Goal: Find specific page/section: Find specific page/section

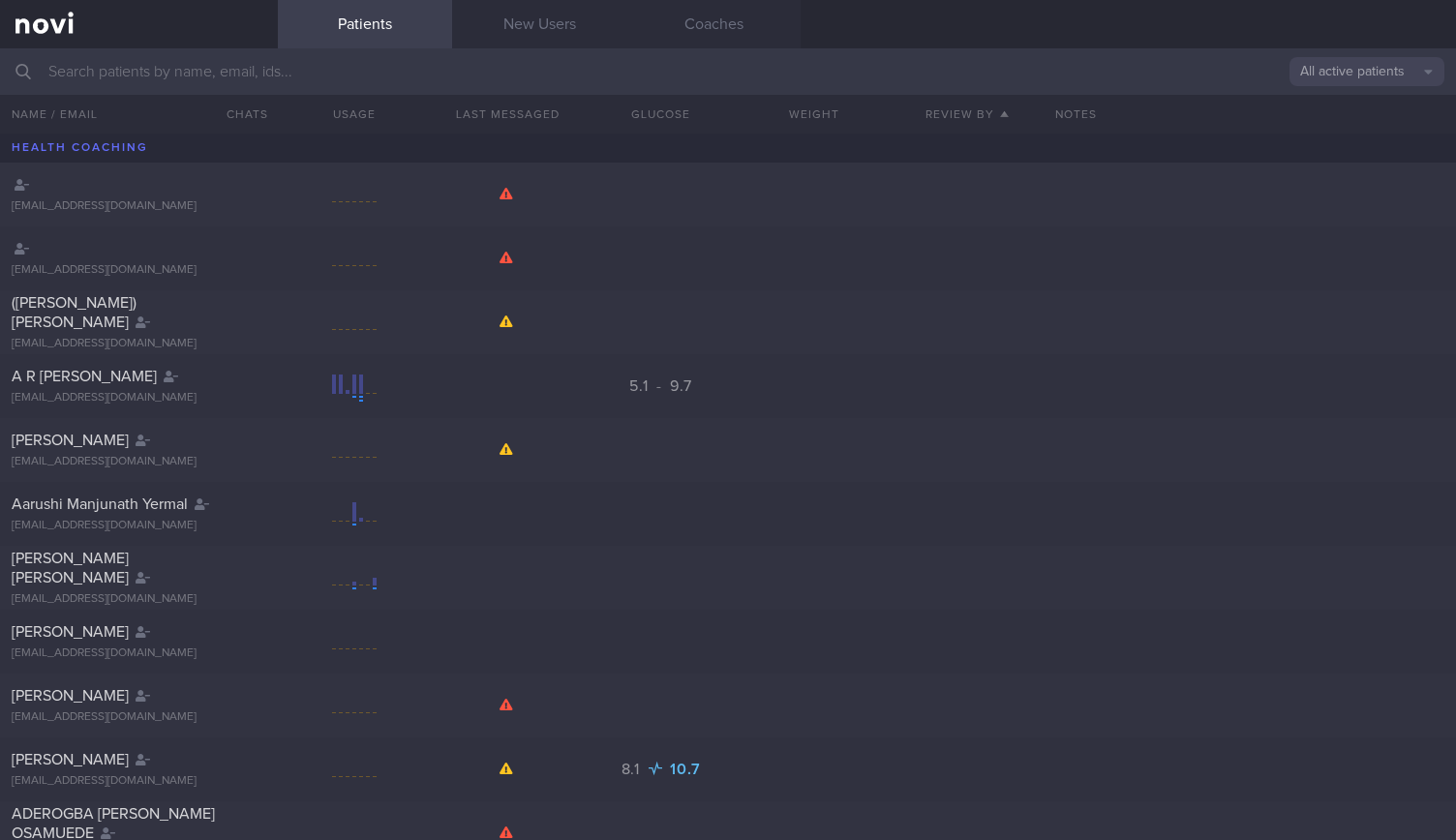
click at [226, 67] on input "text" at bounding box center [728, 72] width 1456 height 47
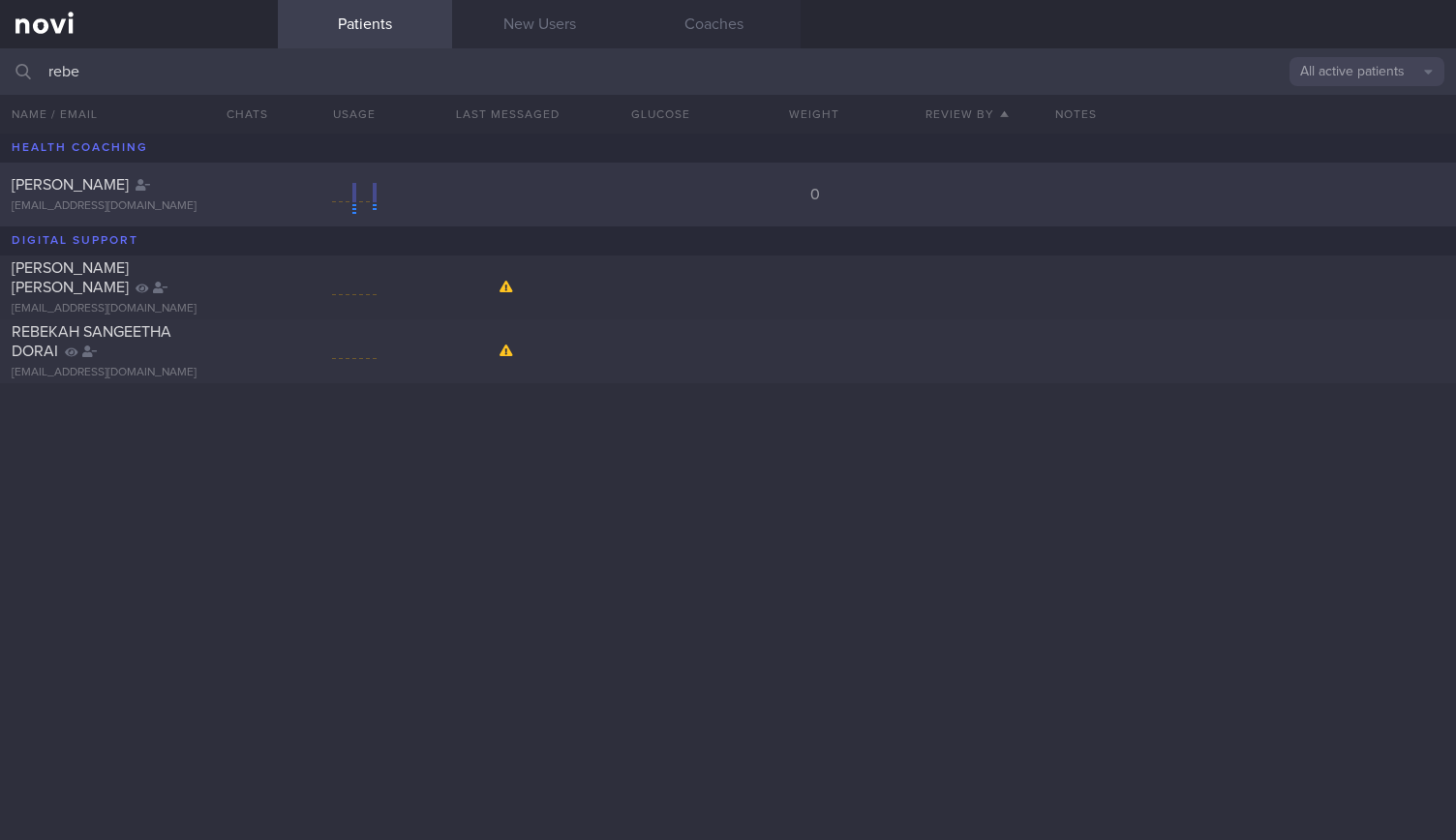
type input "rebe"
click at [165, 206] on div "[EMAIL_ADDRESS][DOMAIN_NAME]" at bounding box center [139, 206] width 255 height 15
select select "8"
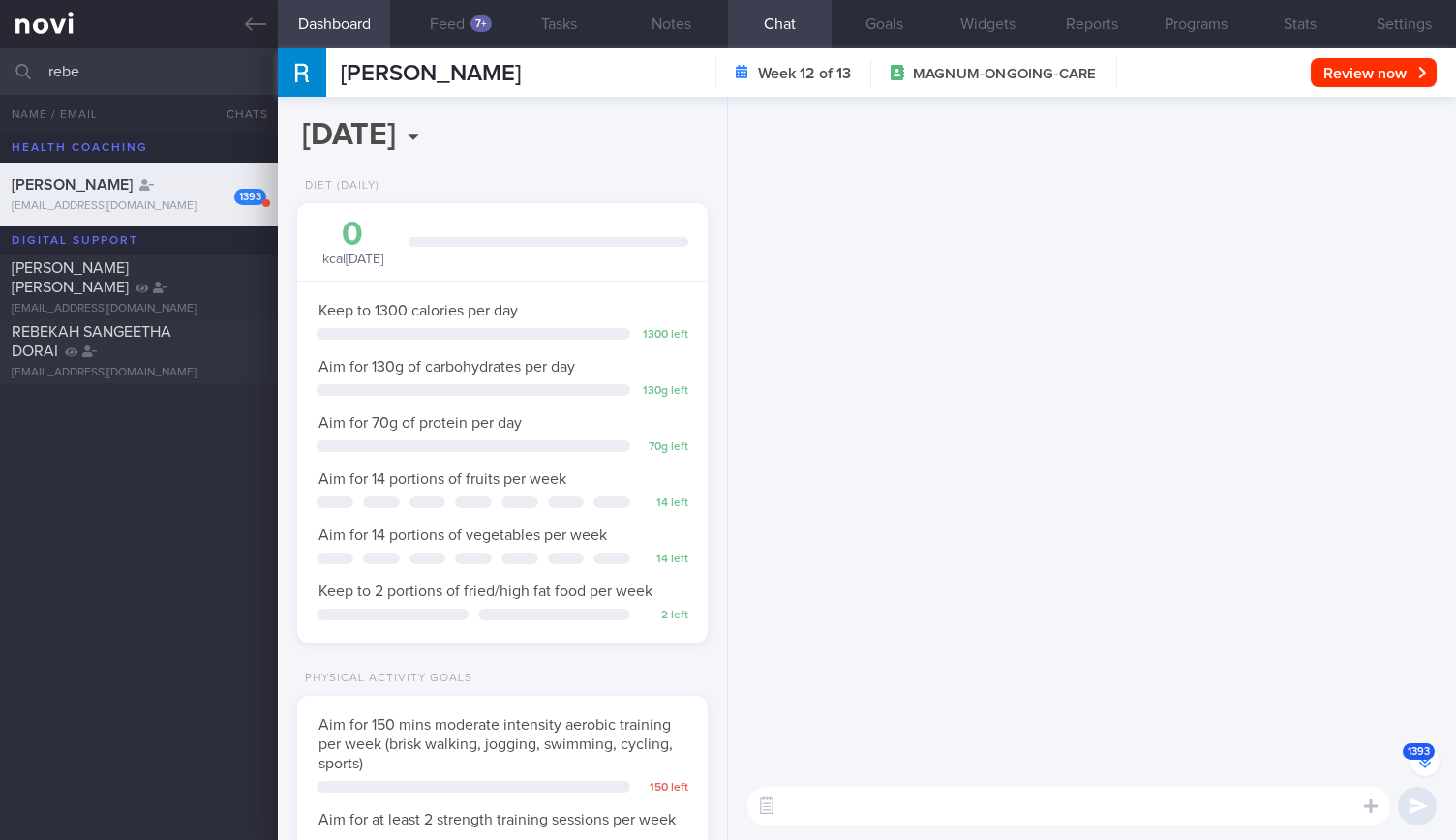
scroll to position [-198654, 0]
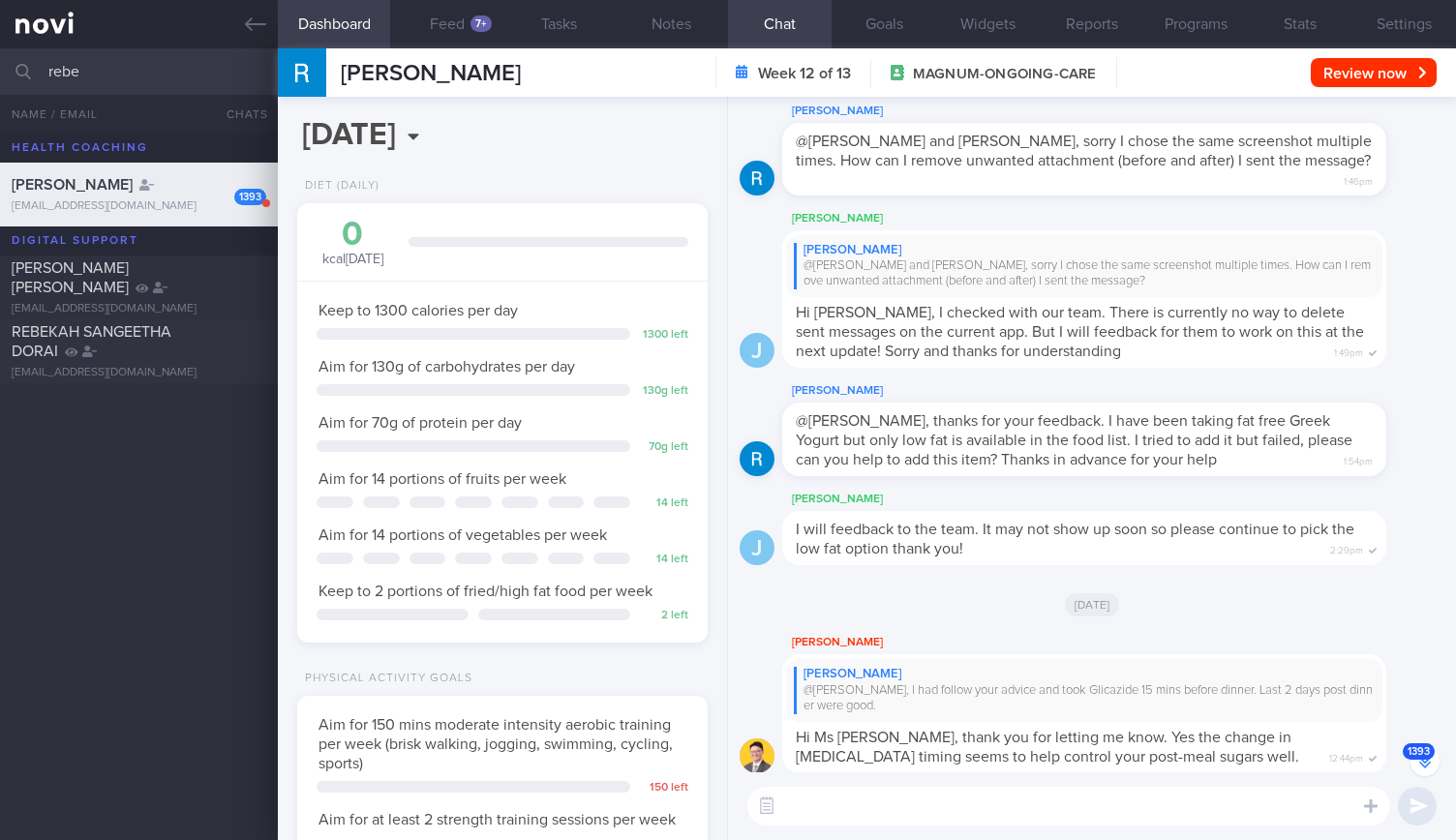
click at [1437, 756] on button "1393" at bounding box center [1425, 762] width 29 height 29
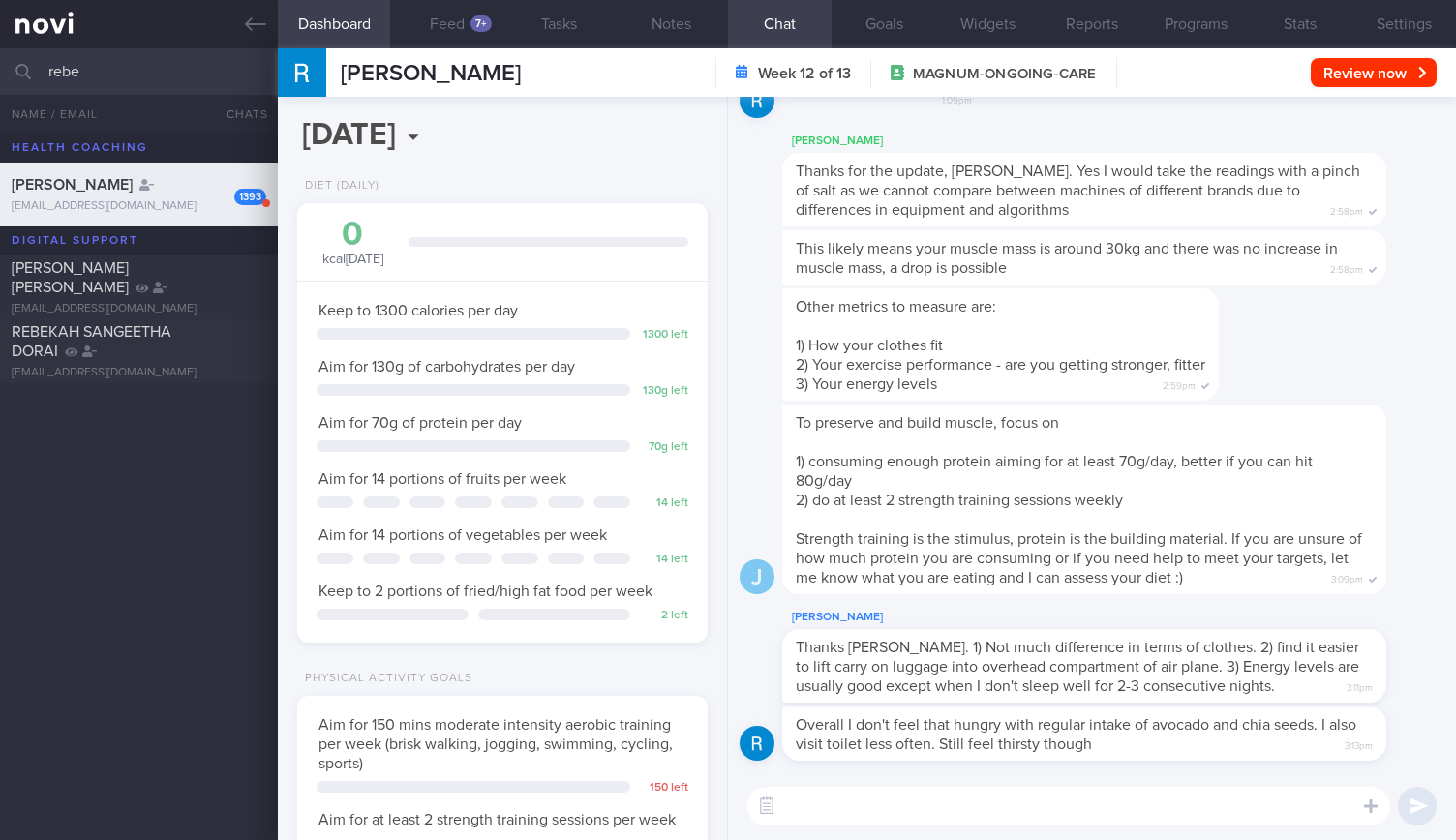
scroll to position [184, 368]
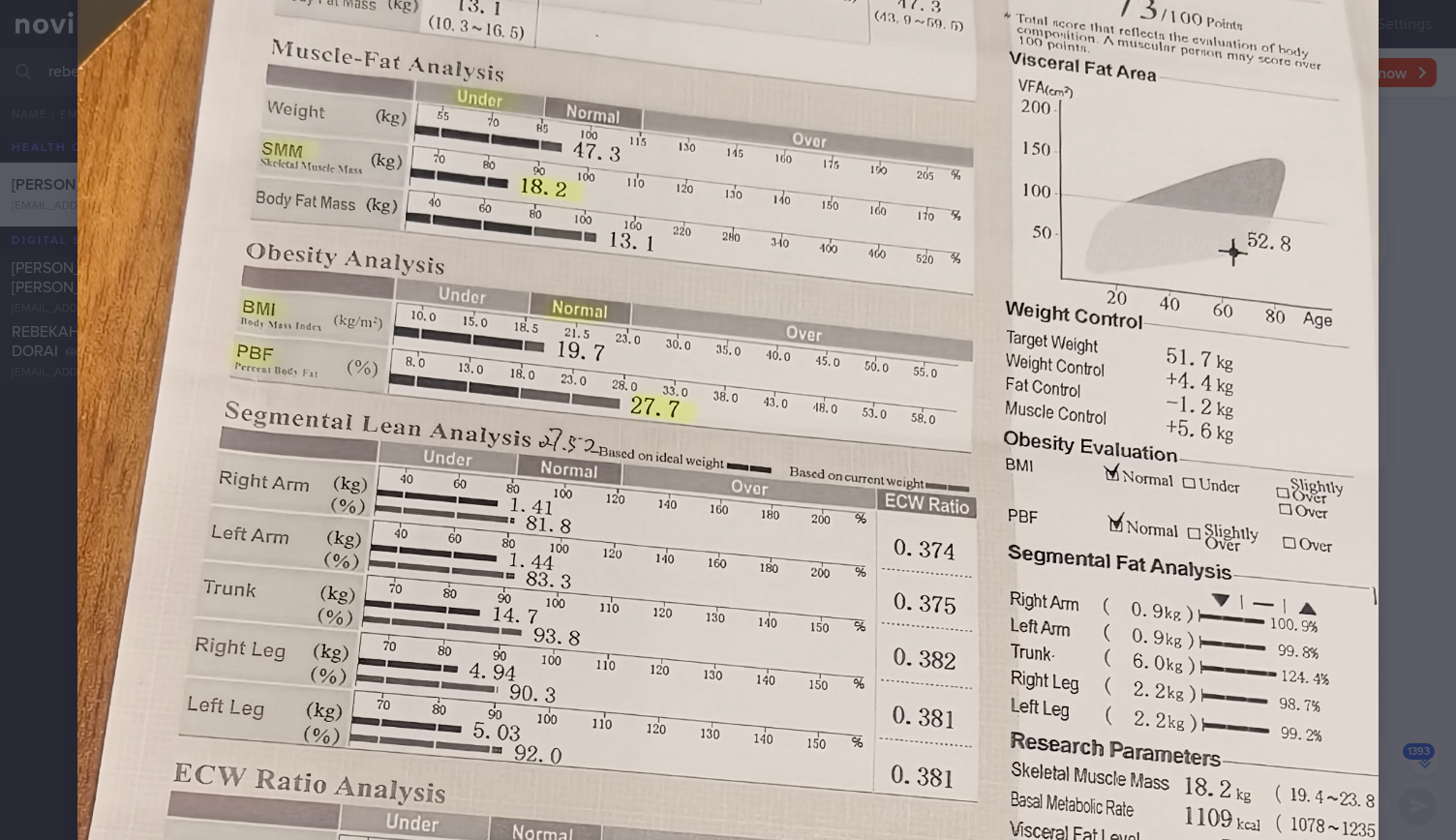
scroll to position [774, 0]
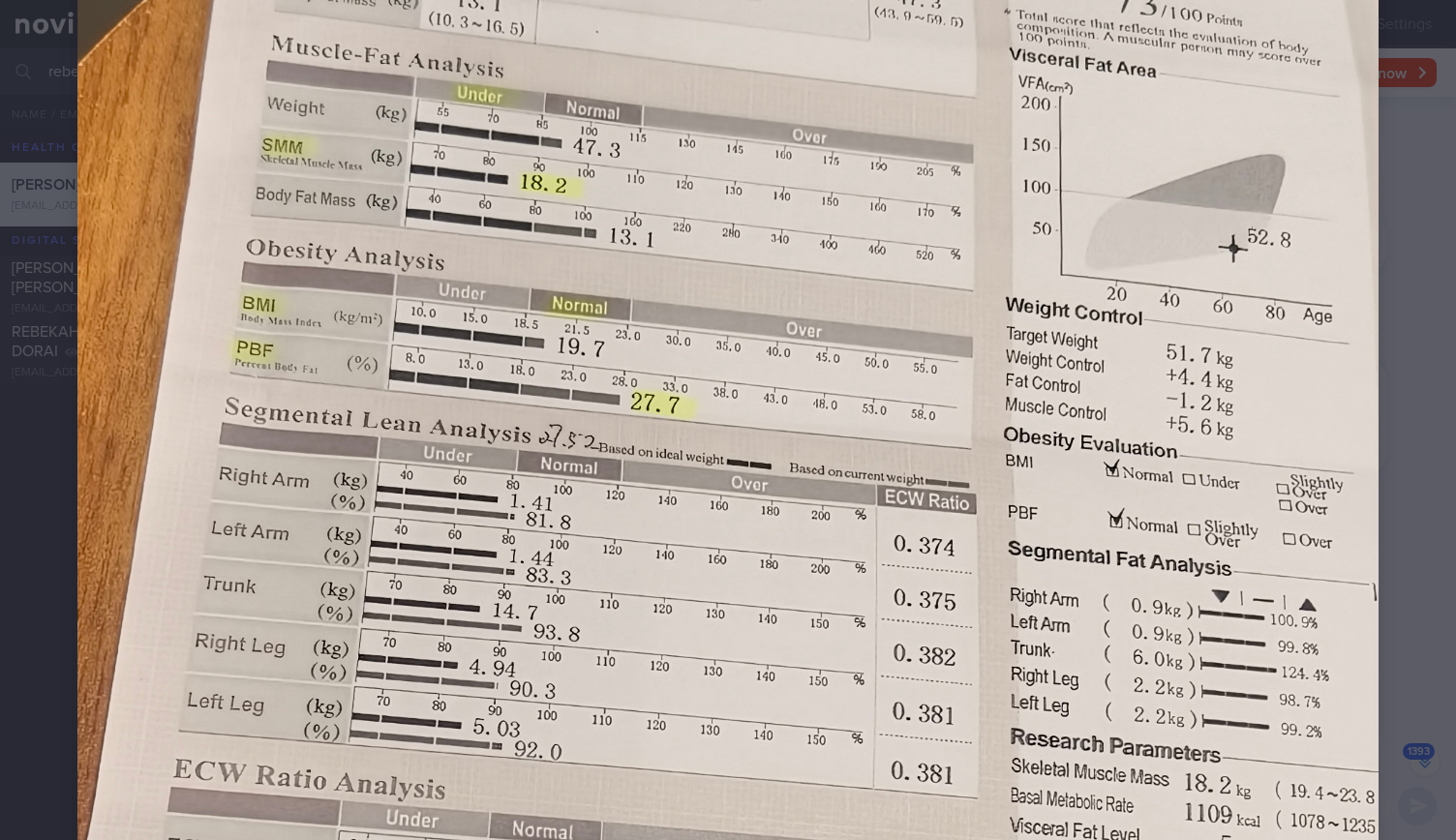
click at [1419, 323] on div at bounding box center [728, 731] width 1456 height 3012
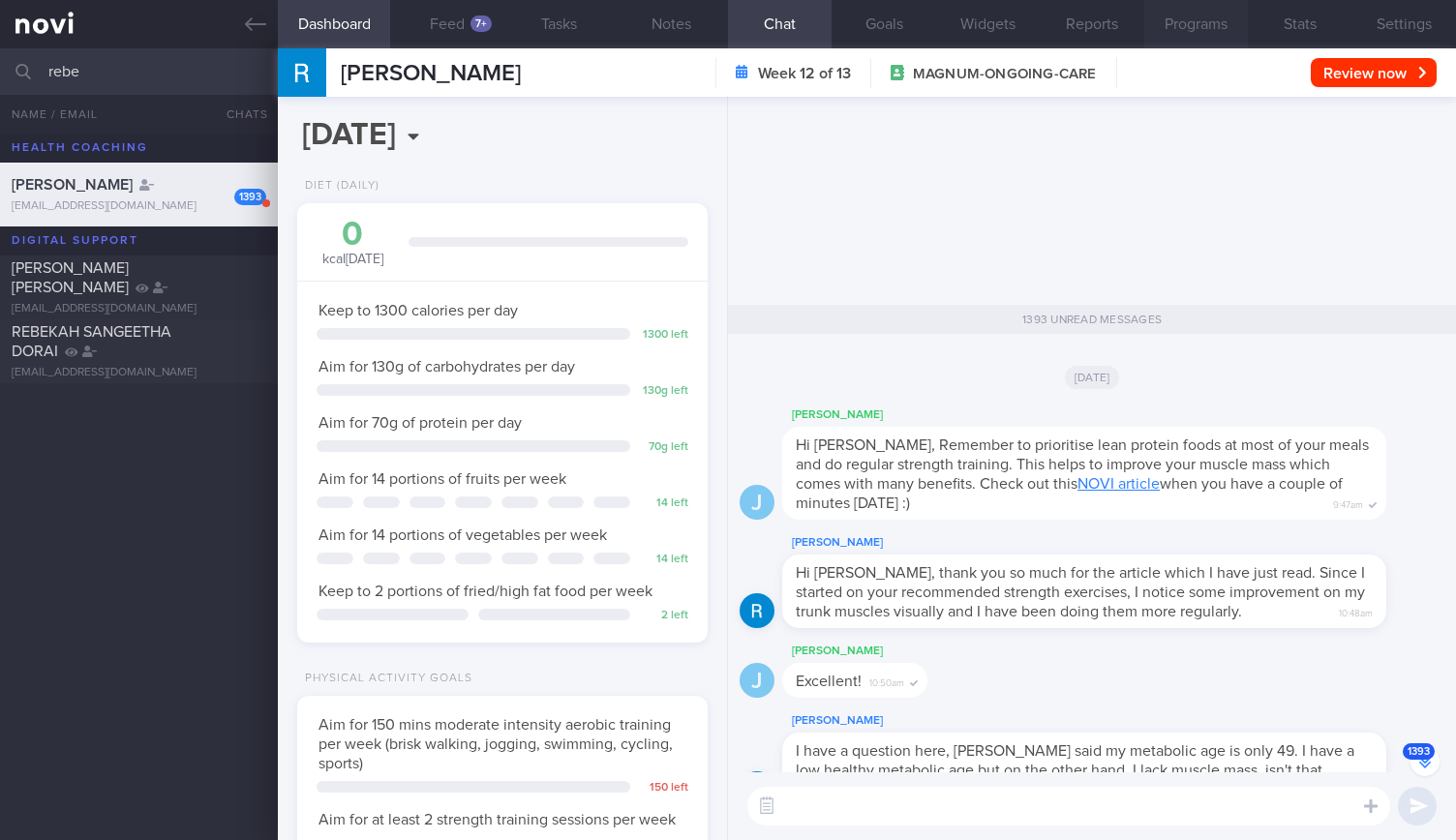
scroll to position [-580, 0]
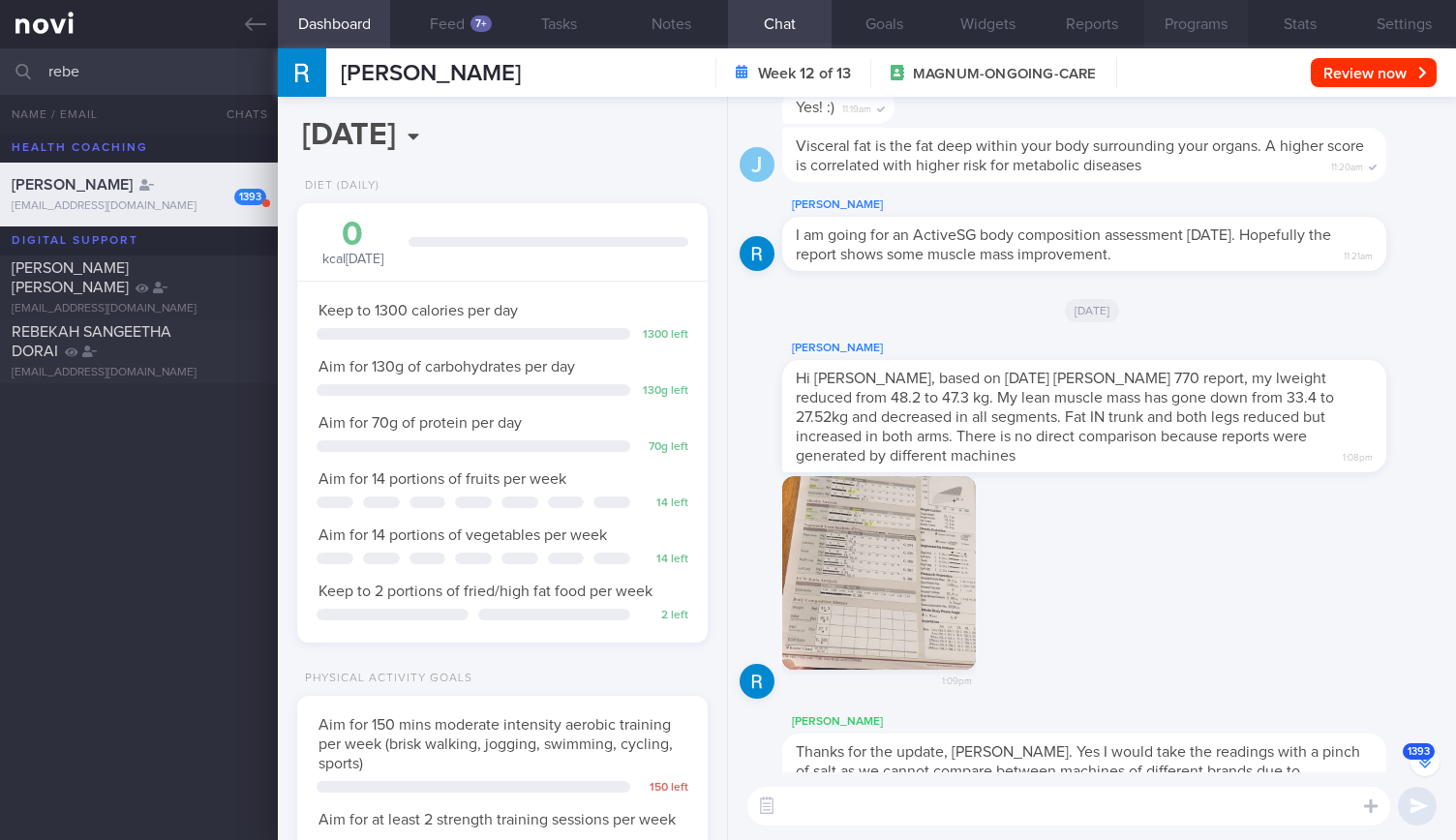
click at [1206, 20] on button "Programs" at bounding box center [1196, 24] width 104 height 48
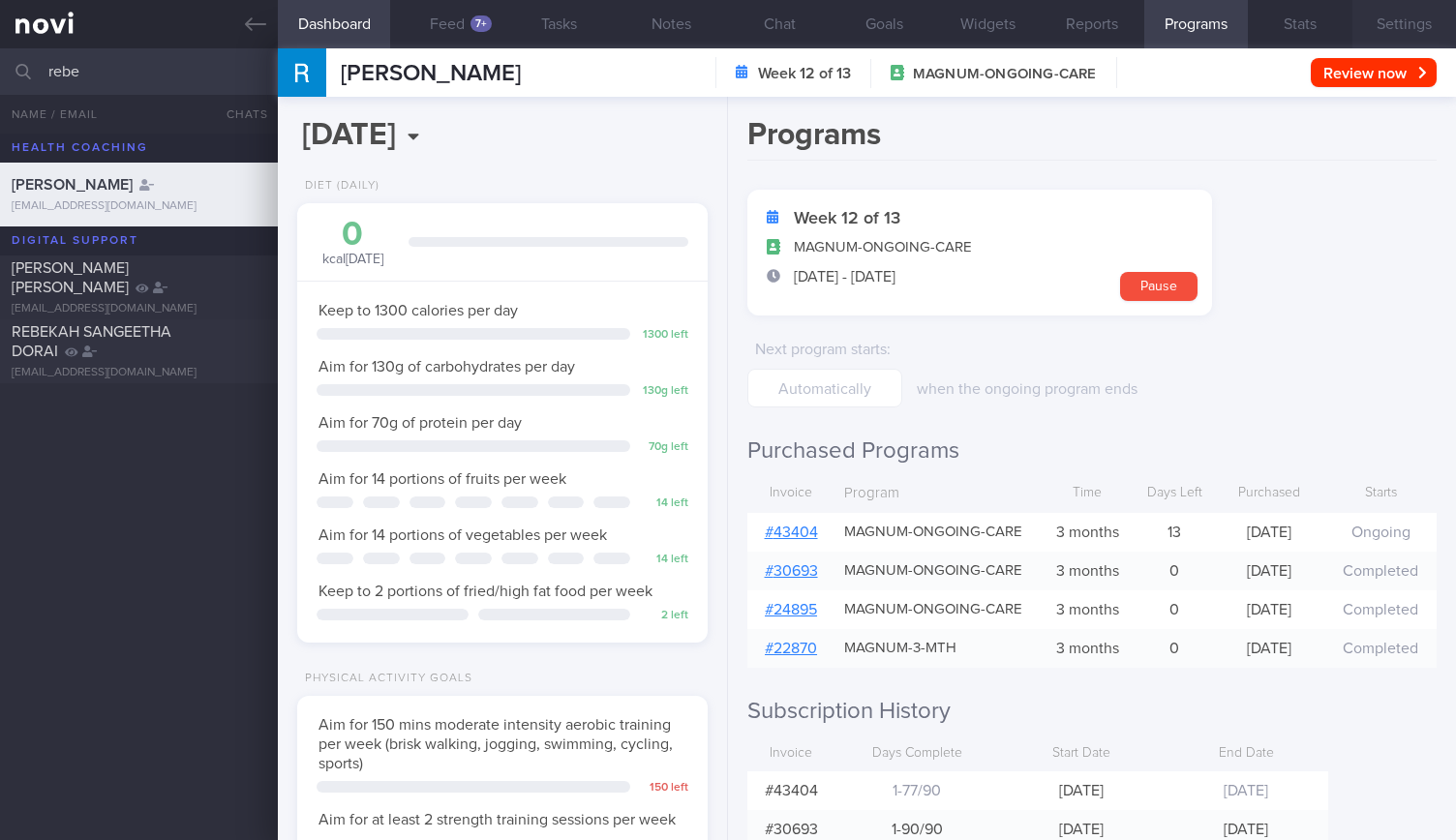
click at [1392, 30] on button "Settings" at bounding box center [1404, 24] width 104 height 48
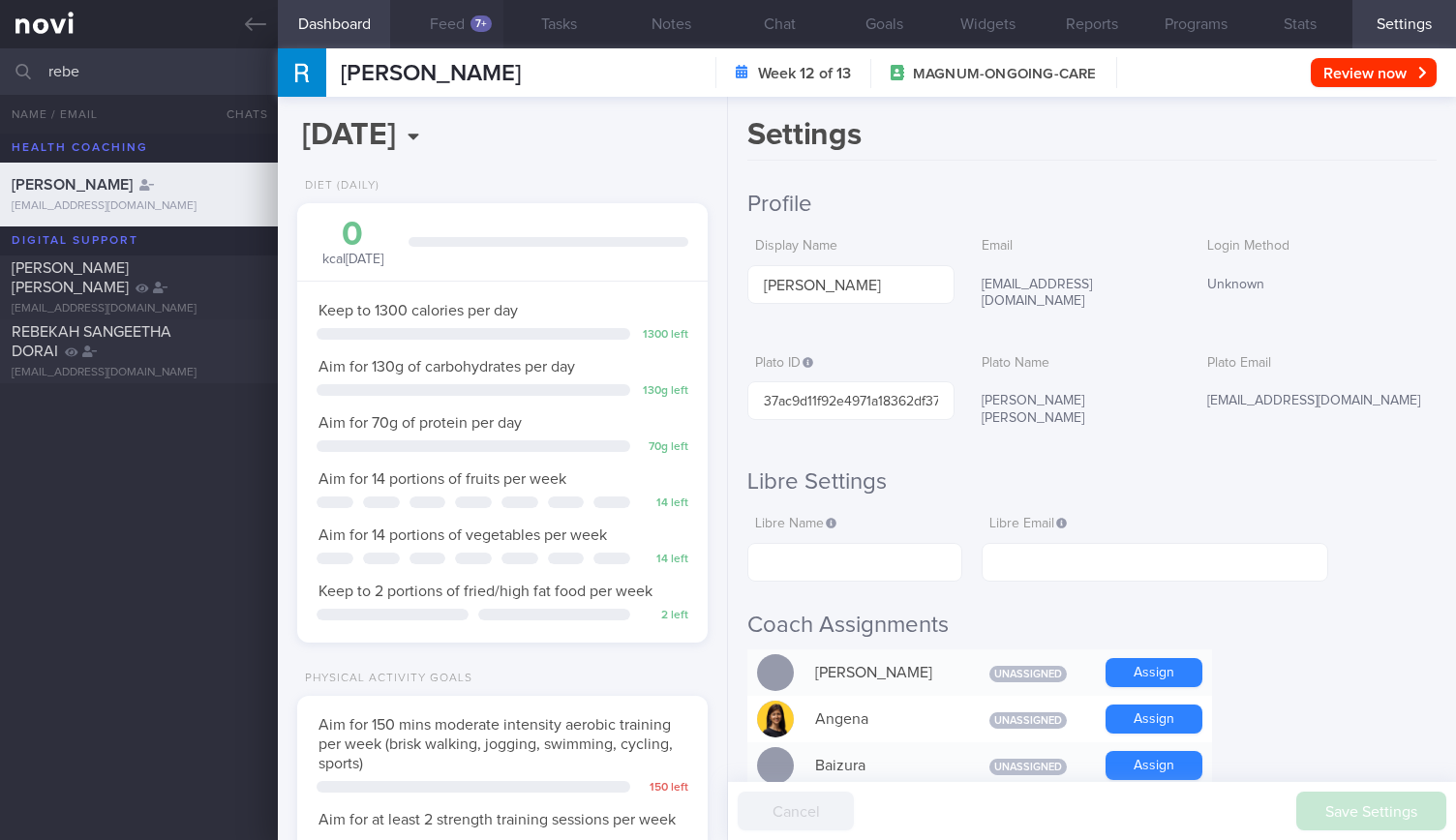
click at [436, 16] on button "Feed 7+" at bounding box center [446, 24] width 112 height 48
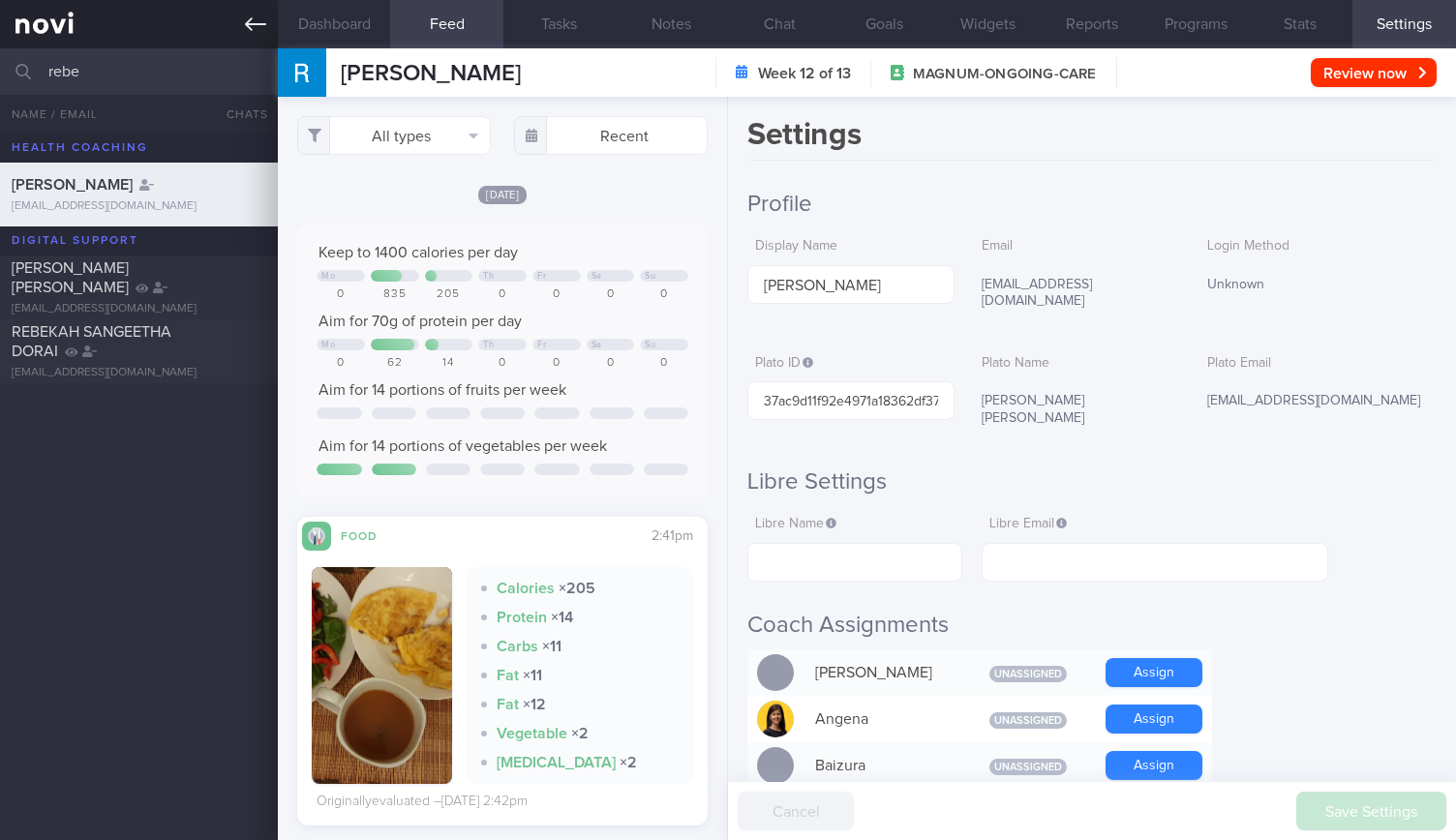
scroll to position [184, 368]
drag, startPoint x: 794, startPoint y: 15, endPoint x: 970, endPoint y: 183, distance: 243.3
click at [794, 15] on button "Chat" at bounding box center [779, 24] width 104 height 48
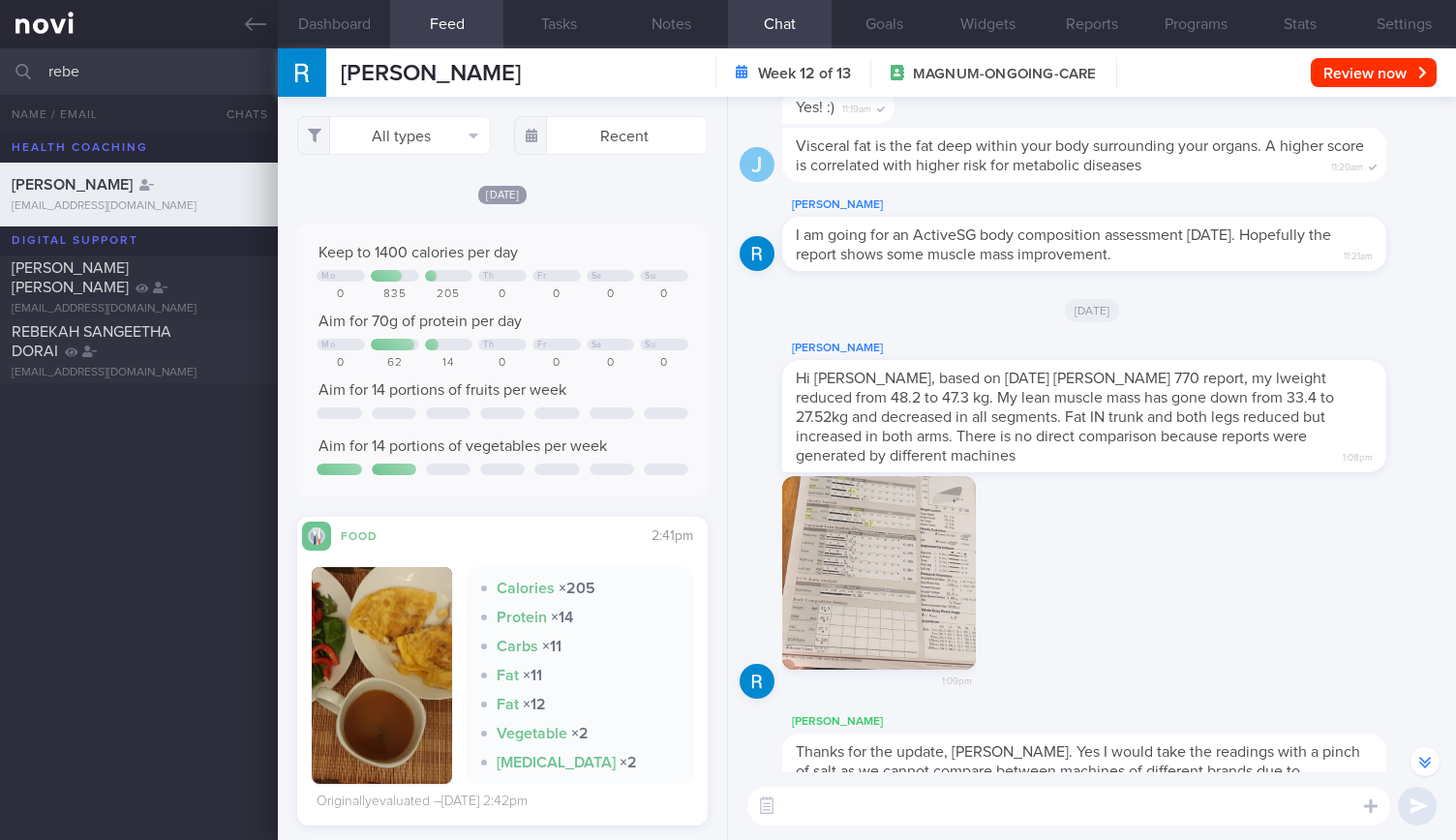
drag, startPoint x: 848, startPoint y: 543, endPoint x: 879, endPoint y: 574, distance: 43.8
click at [879, 574] on button "button" at bounding box center [879, 573] width 194 height 194
